Goal: Use online tool/utility

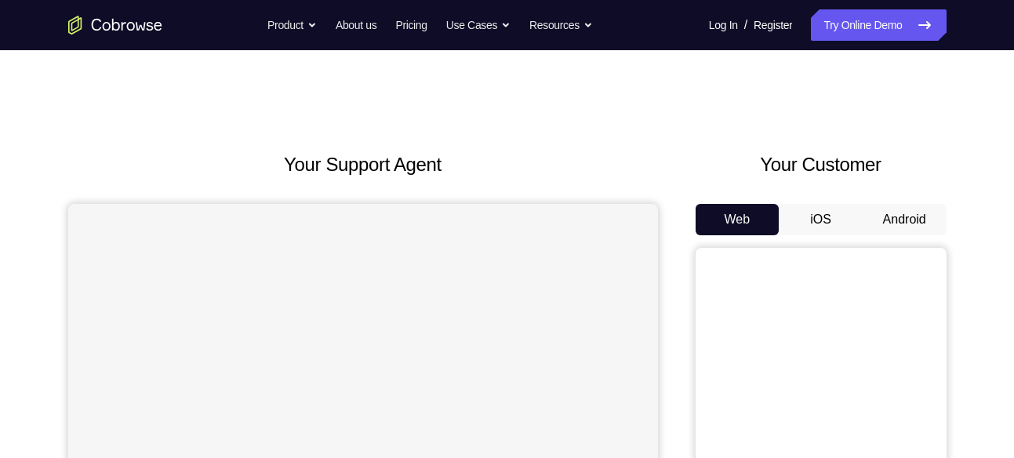
click at [900, 235] on div "Web iOS Android" at bounding box center [821, 467] width 251 height 526
click at [902, 230] on button "Android" at bounding box center [905, 219] width 84 height 31
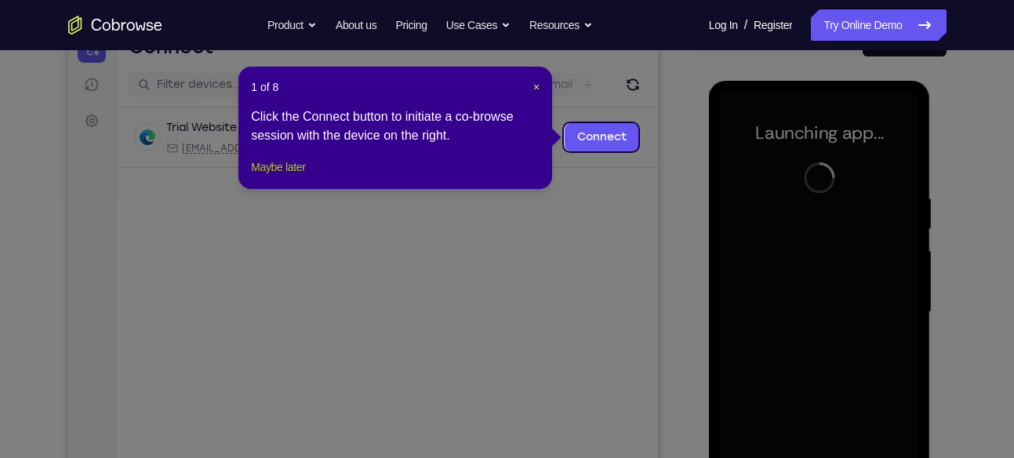
click at [303, 176] on button "Maybe later" at bounding box center [278, 167] width 54 height 19
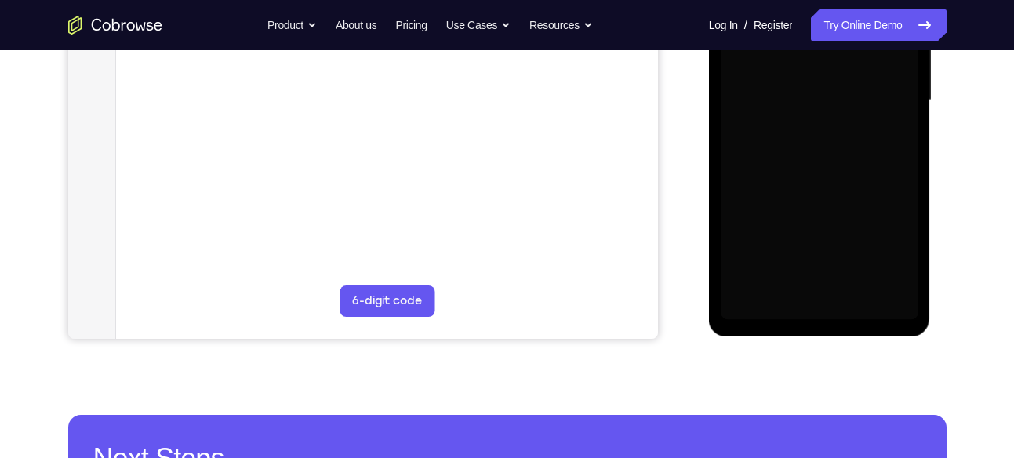
scroll to position [391, 0]
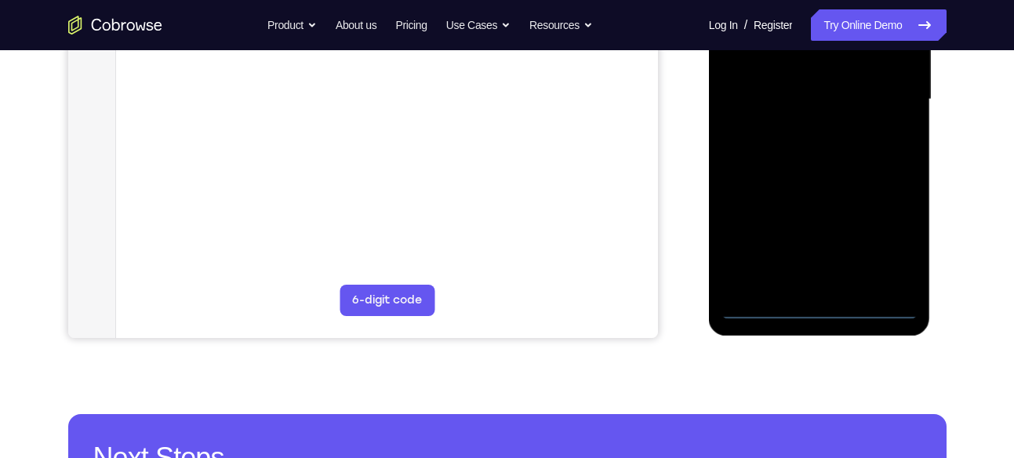
click at [825, 321] on div at bounding box center [820, 101] width 222 height 467
click at [822, 314] on div at bounding box center [820, 99] width 198 height 439
click at [887, 231] on div at bounding box center [820, 99] width 198 height 439
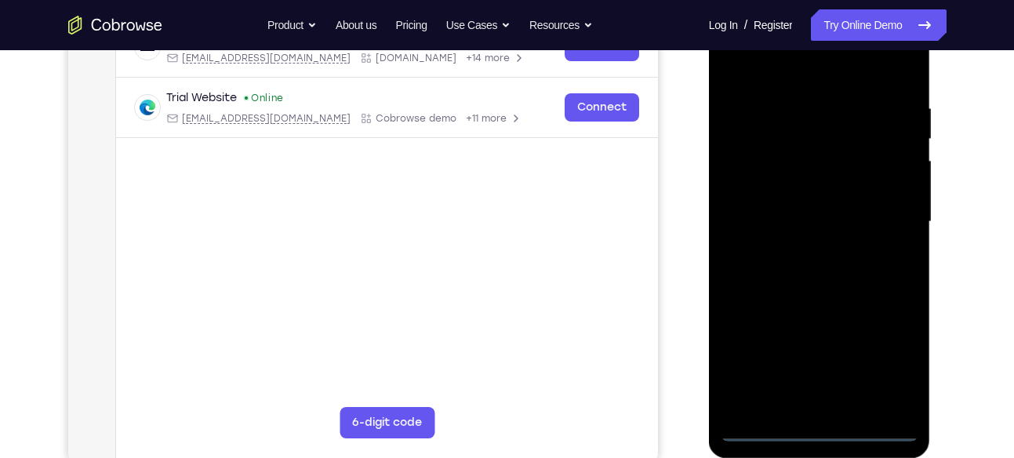
scroll to position [268, 0]
drag, startPoint x: 782, startPoint y: 88, endPoint x: 785, endPoint y: 66, distance: 22.2
click at [785, 66] on div at bounding box center [820, 222] width 198 height 439
click at [879, 213] on div at bounding box center [820, 222] width 198 height 439
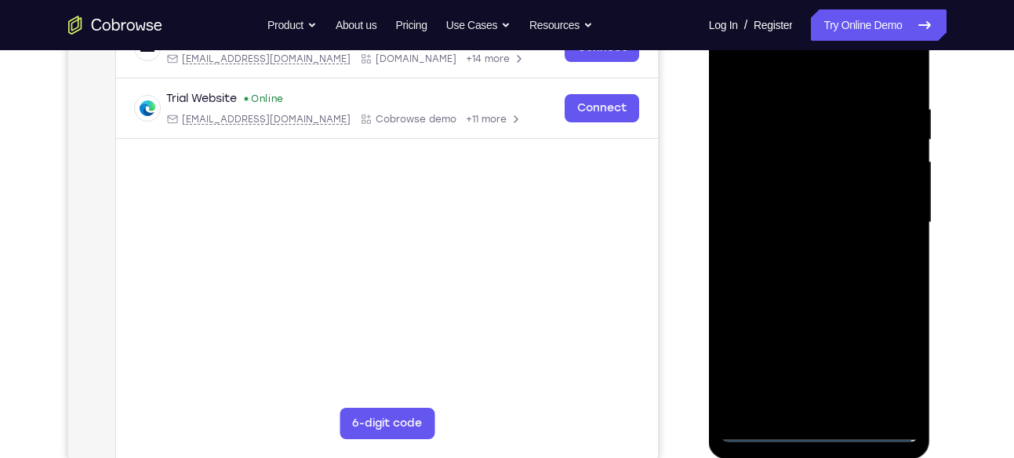
click at [794, 256] on div at bounding box center [820, 222] width 198 height 439
drag, startPoint x: 850, startPoint y: 219, endPoint x: 852, endPoint y: 227, distance: 8.8
click at [852, 227] on div at bounding box center [820, 222] width 198 height 439
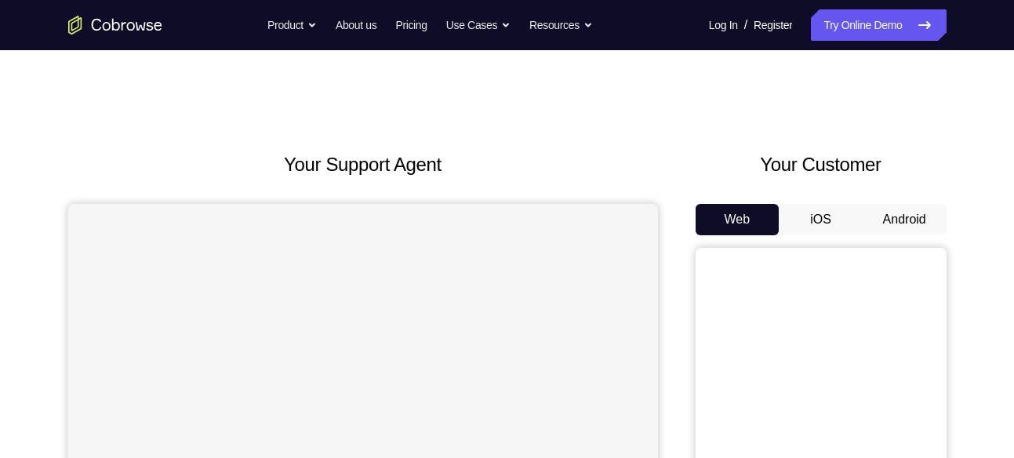
click at [891, 229] on button "Android" at bounding box center [905, 219] width 84 height 31
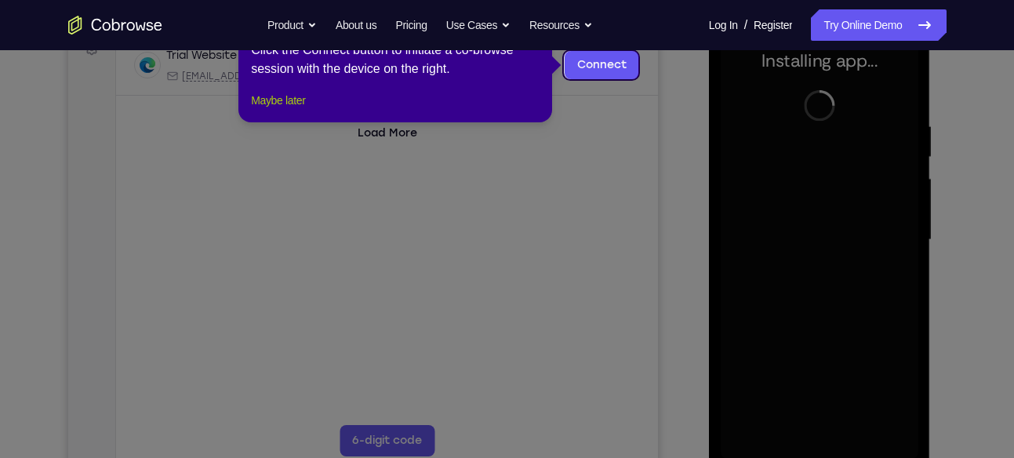
click at [279, 110] on button "Maybe later" at bounding box center [278, 100] width 54 height 19
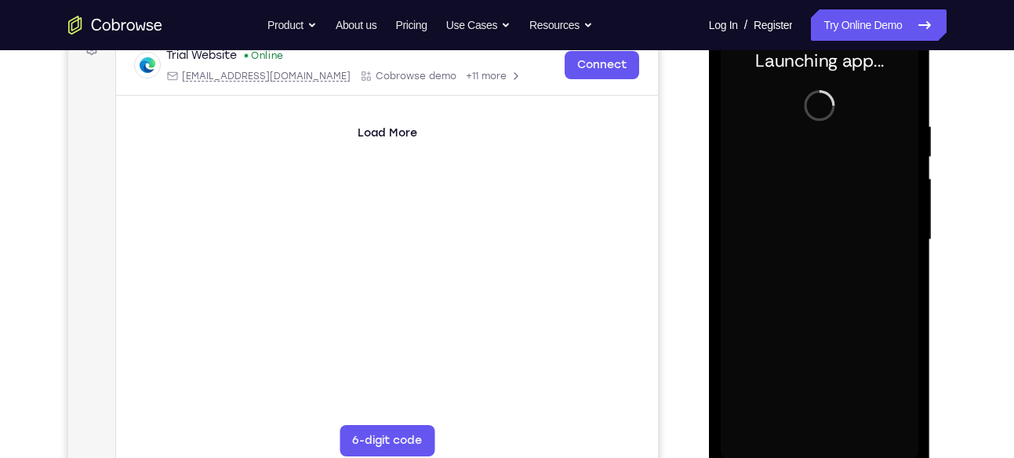
scroll to position [309, 0]
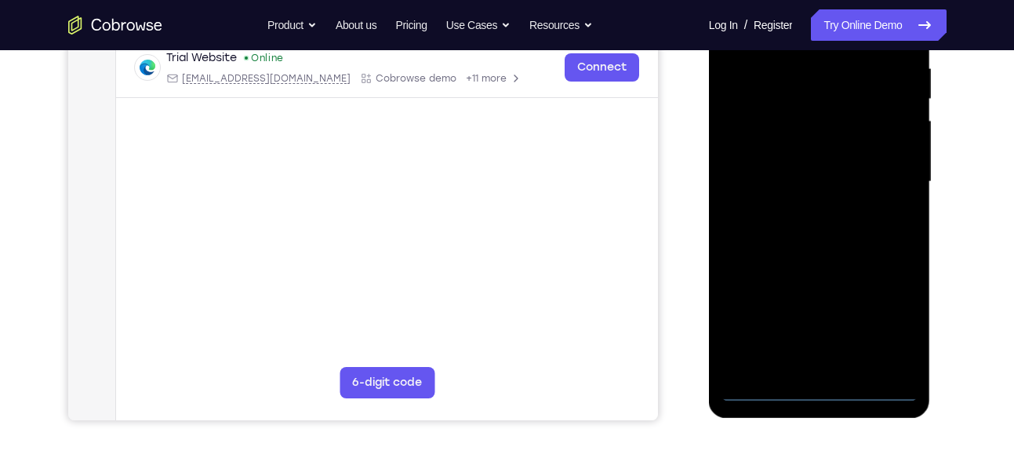
drag, startPoint x: 806, startPoint y: 400, endPoint x: 816, endPoint y: 392, distance: 12.2
click at [816, 392] on div at bounding box center [820, 181] width 198 height 439
click at [895, 336] on div at bounding box center [820, 181] width 198 height 439
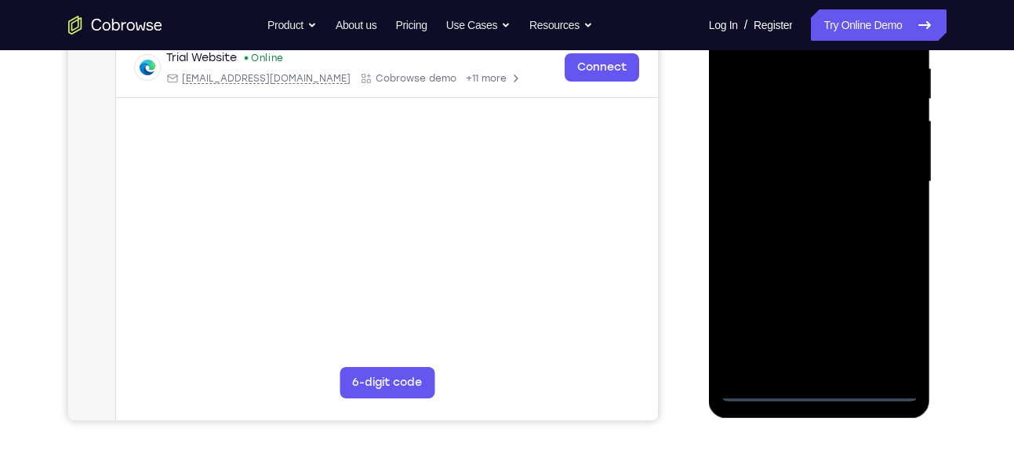
click at [895, 336] on div at bounding box center [820, 181] width 198 height 439
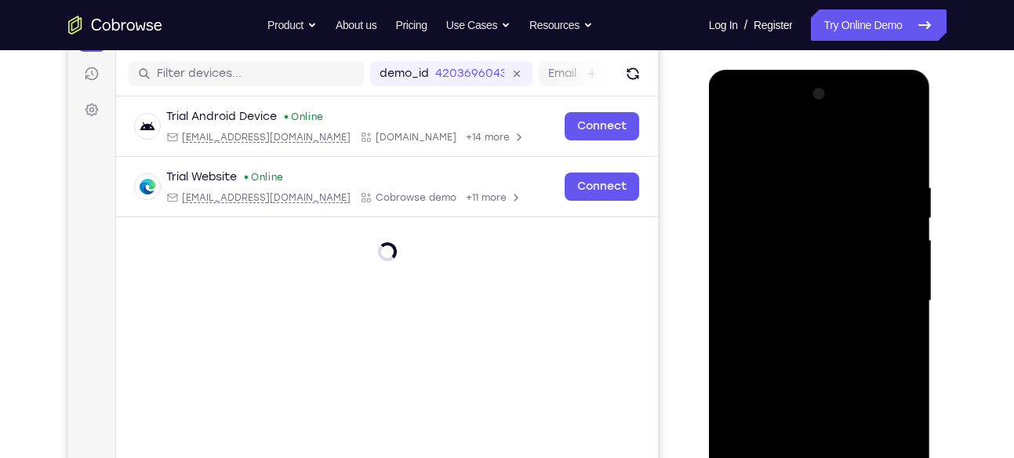
scroll to position [189, 0]
click at [817, 155] on div at bounding box center [820, 301] width 198 height 439
click at [888, 298] on div at bounding box center [820, 301] width 198 height 439
click at [804, 325] on div at bounding box center [820, 301] width 198 height 439
click at [856, 317] on div at bounding box center [820, 301] width 198 height 439
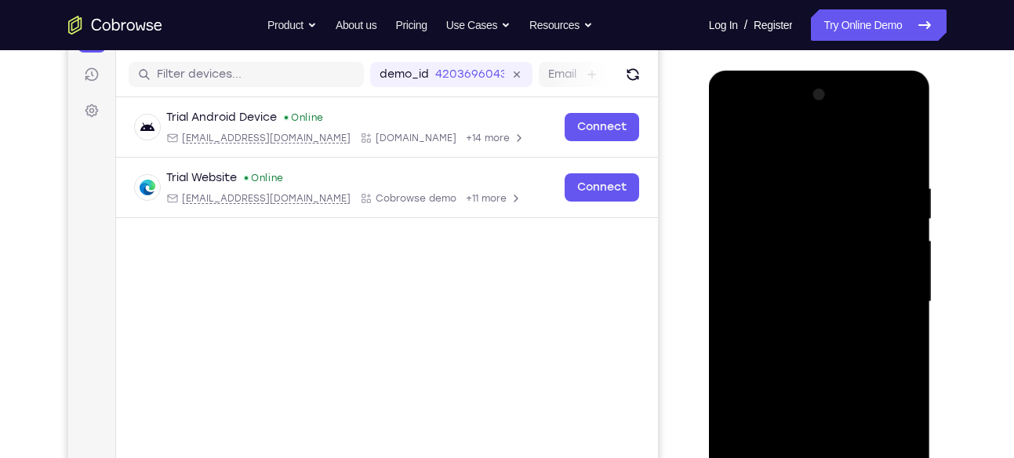
click at [816, 271] on div at bounding box center [820, 301] width 198 height 439
click at [863, 290] on div at bounding box center [820, 301] width 198 height 439
click at [771, 279] on div at bounding box center [820, 301] width 198 height 439
click at [773, 282] on div at bounding box center [820, 301] width 198 height 439
click at [842, 266] on div at bounding box center [820, 301] width 198 height 439
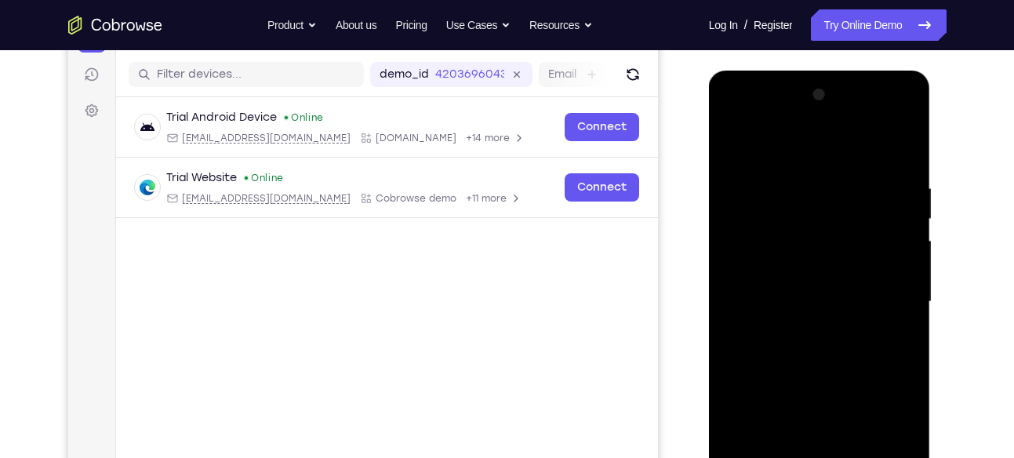
click at [860, 287] on div at bounding box center [820, 301] width 198 height 439
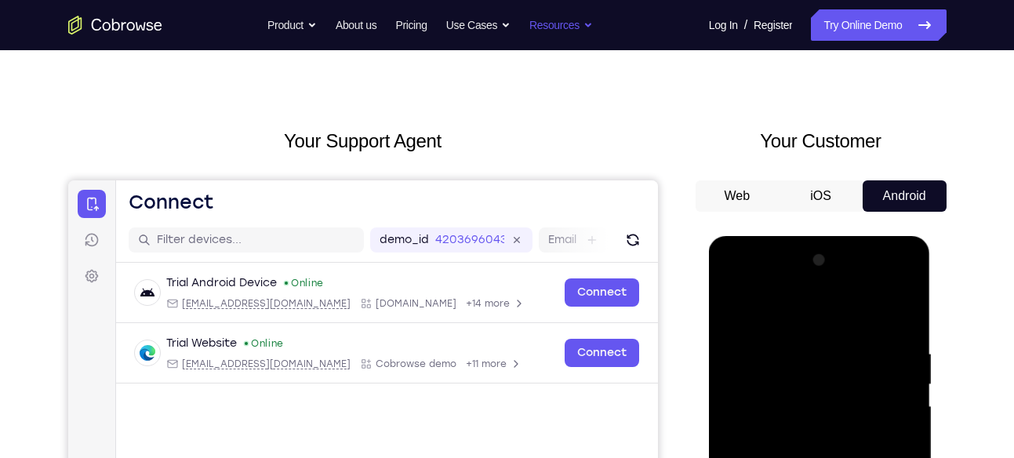
scroll to position [13, 0]
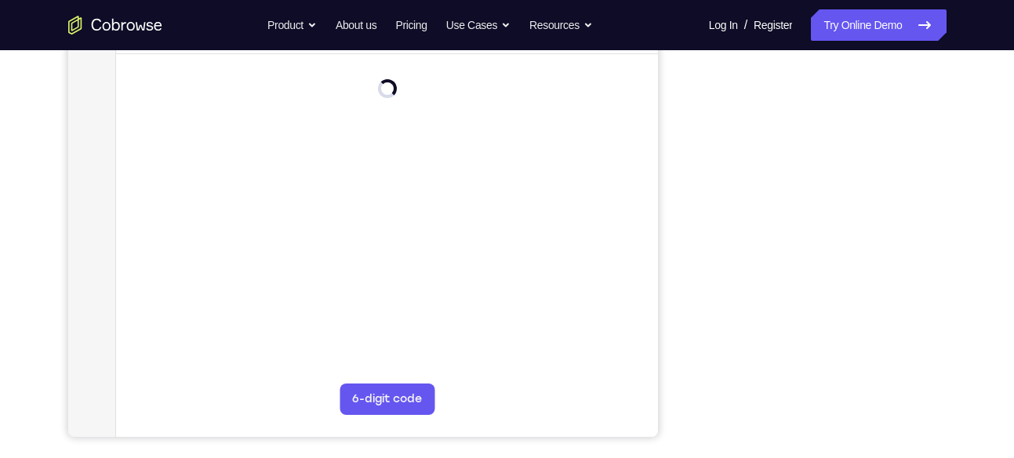
scroll to position [187, 0]
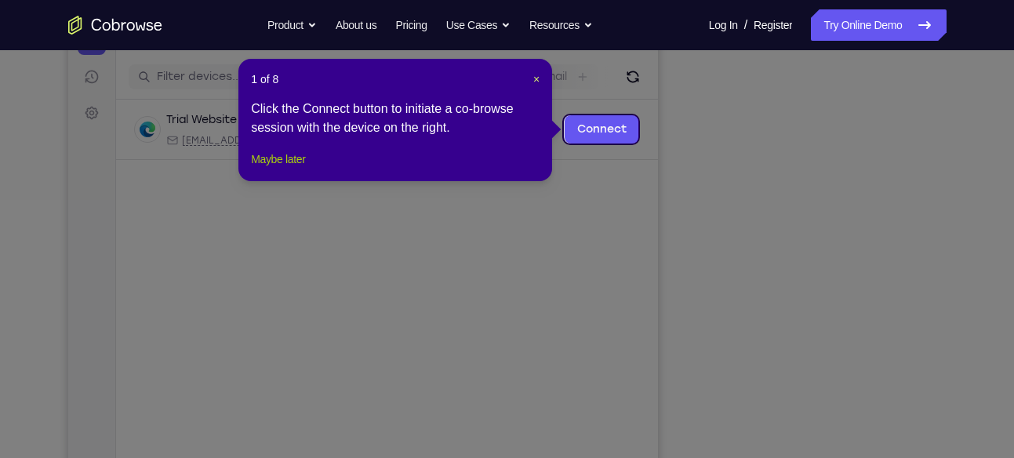
click at [299, 169] on button "Maybe later" at bounding box center [278, 159] width 54 height 19
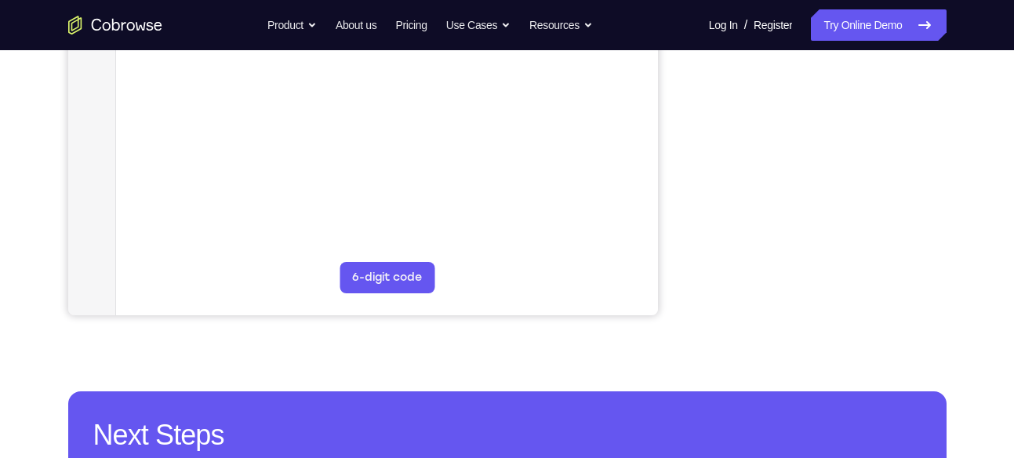
scroll to position [415, 0]
